Goal: Task Accomplishment & Management: Complete application form

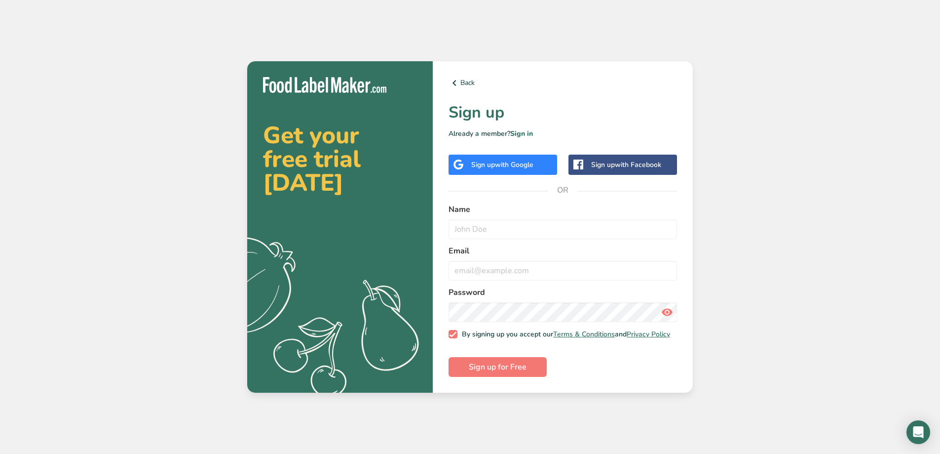
click at [492, 164] on div "Sign up with Google" at bounding box center [502, 164] width 62 height 10
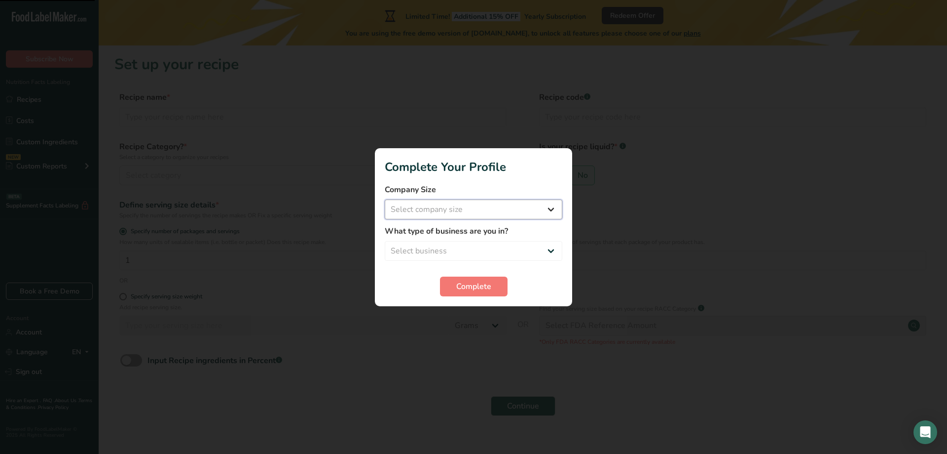
click at [472, 213] on select "Select company size Fewer than 10 Employees 10 to 50 Employees 51 to 500 Employ…" at bounding box center [474, 209] width 178 height 20
click at [476, 216] on select "Select company size Fewer than 10 Employees 10 to 50 Employees 51 to 500 Employ…" at bounding box center [474, 209] width 178 height 20
select select "1"
click at [385, 199] on select "Select company size Fewer than 10 Employees 10 to 50 Employees 51 to 500 Employ…" at bounding box center [474, 209] width 178 height 20
click at [465, 245] on select "Select business Packaged Food Manufacturer Restaurant & Cafe Bakery Meal Plans …" at bounding box center [474, 251] width 178 height 20
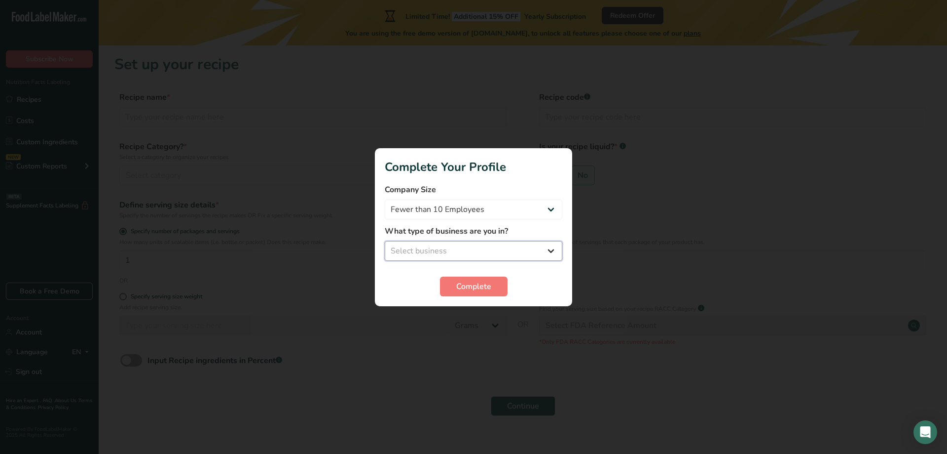
select select "8"
click at [385, 241] on select "Select business Packaged Food Manufacturer Restaurant & Cafe Bakery Meal Plans …" at bounding box center [474, 251] width 178 height 20
click at [479, 289] on span "Complete" at bounding box center [473, 286] width 35 height 12
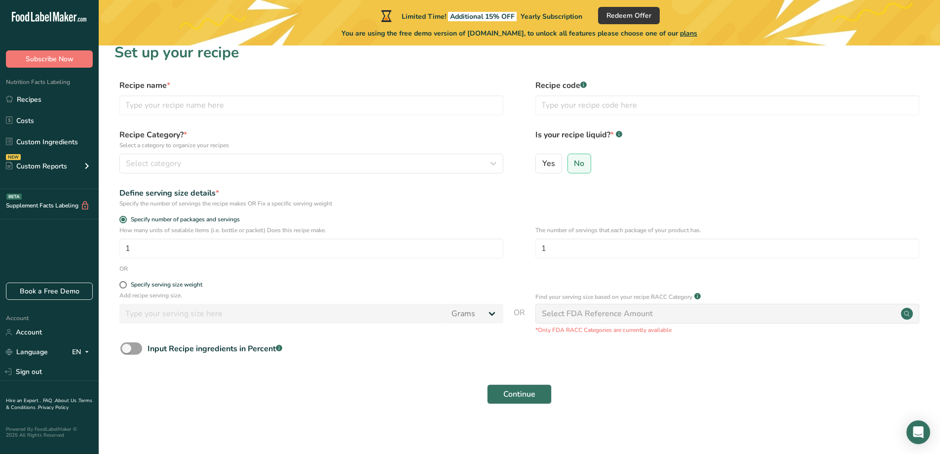
scroll to position [15, 0]
